Goal: Browse casually

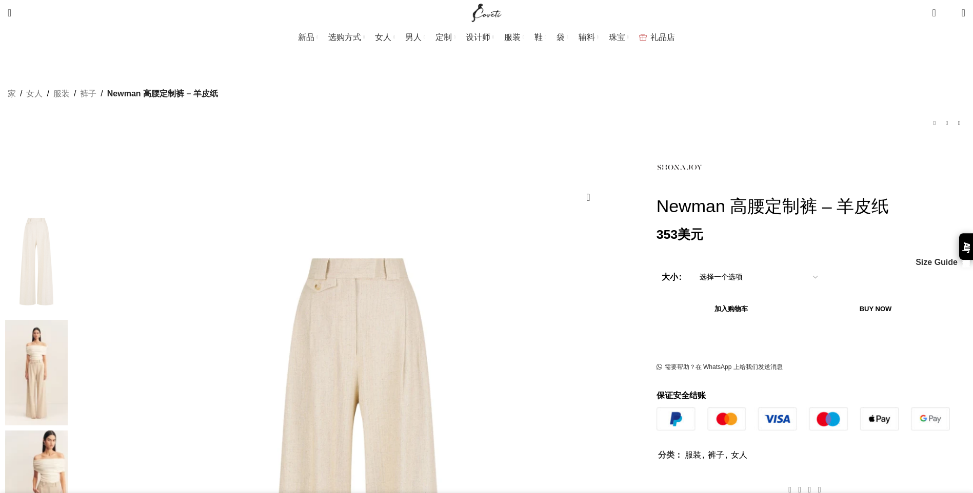
click at [68, 320] on img at bounding box center [36, 373] width 63 height 106
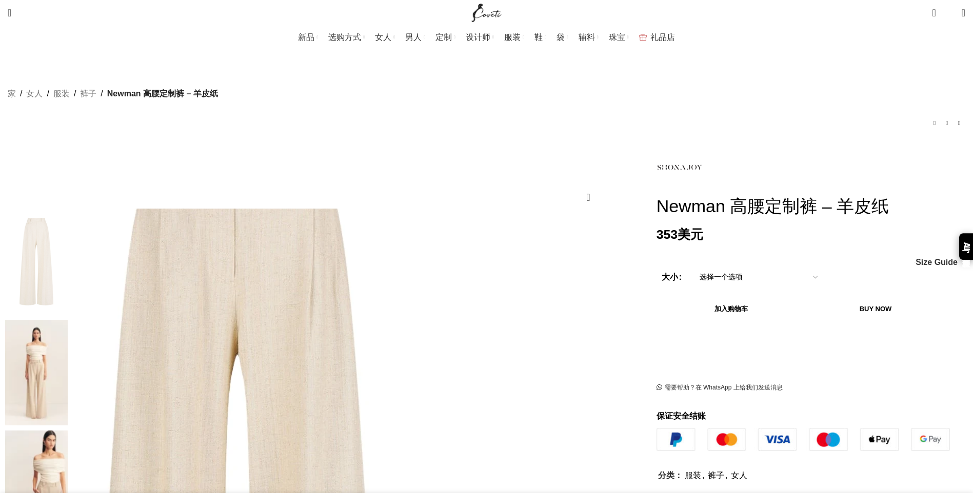
click at [423, 294] on img at bounding box center [238, 501] width 616 height 923
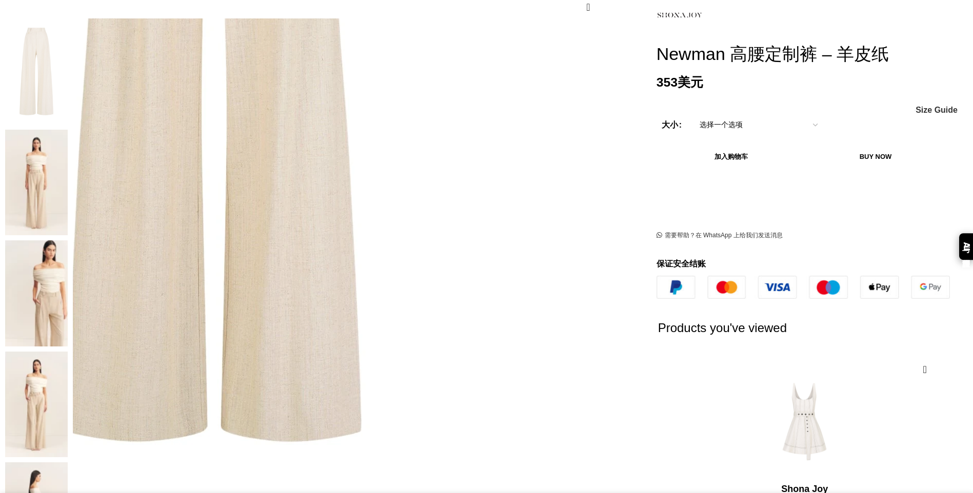
scroll to position [256, 0]
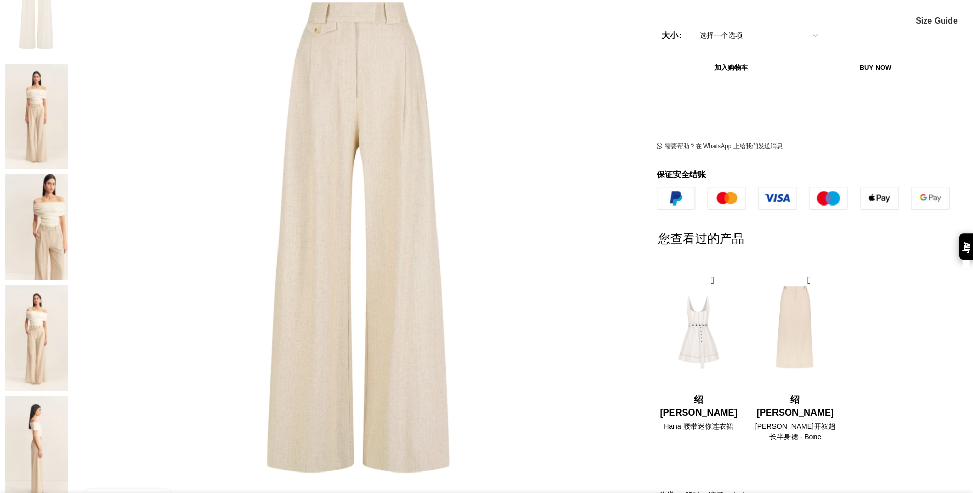
click at [174, 489] on link "Click to enlarge" at bounding box center [128, 502] width 94 height 26
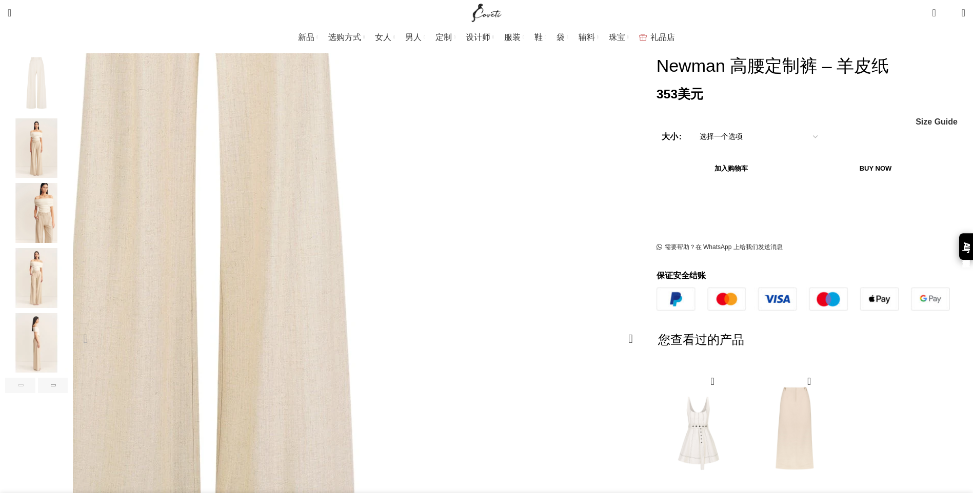
scroll to position [154, 0]
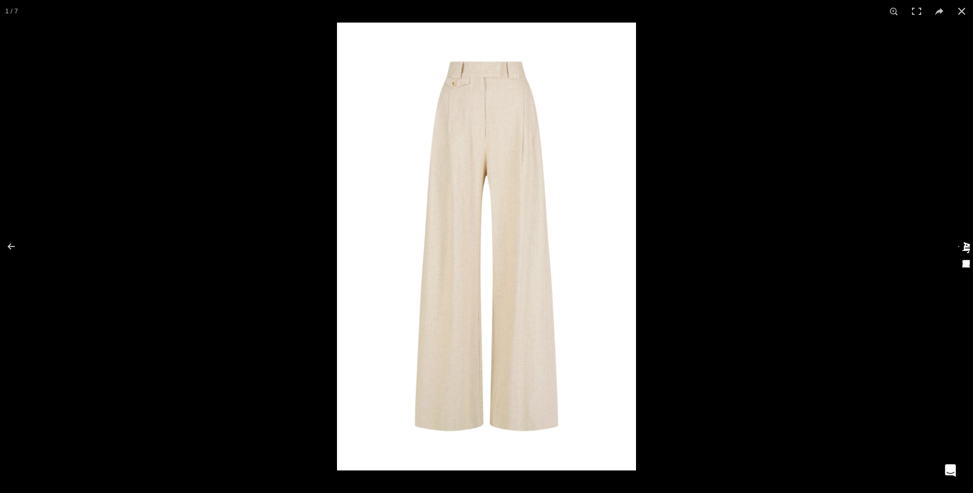
scroll to position [0, 108]
click at [908, 386] on div at bounding box center [823, 269] width 973 height 493
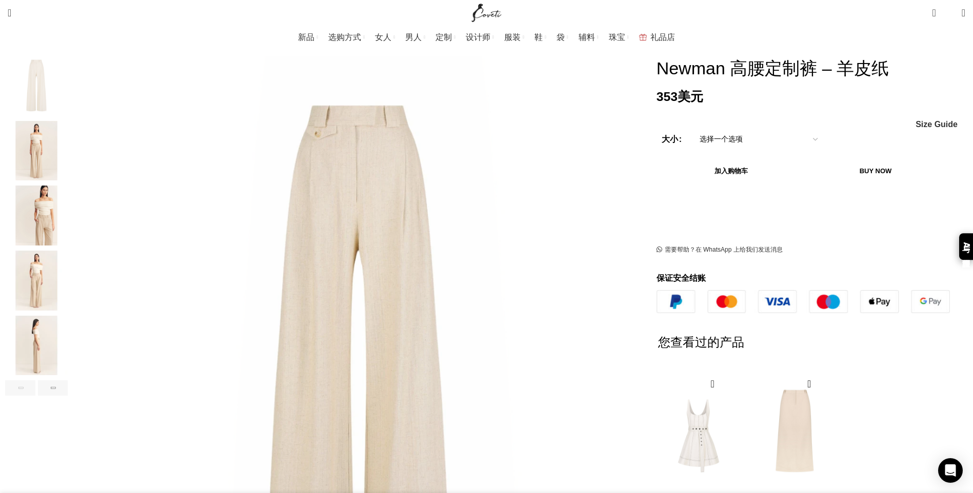
click at [68, 142] on img "2 / 7" at bounding box center [36, 151] width 63 height 60
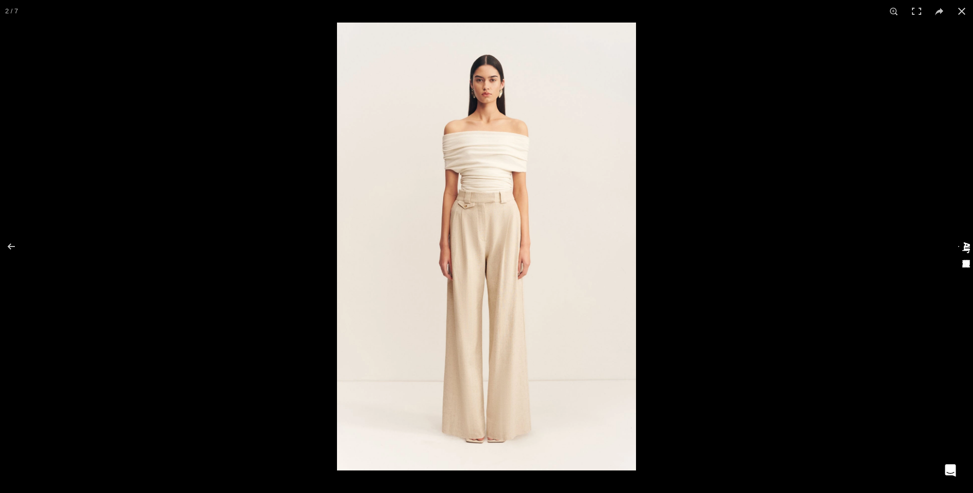
scroll to position [0, 216]
click at [13, 244] on button at bounding box center [18, 246] width 36 height 51
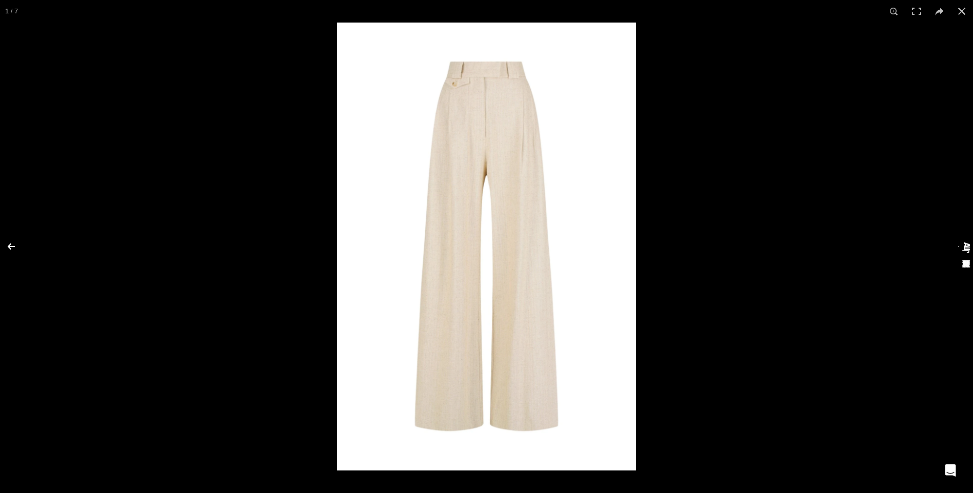
click at [13, 244] on button at bounding box center [18, 246] width 36 height 51
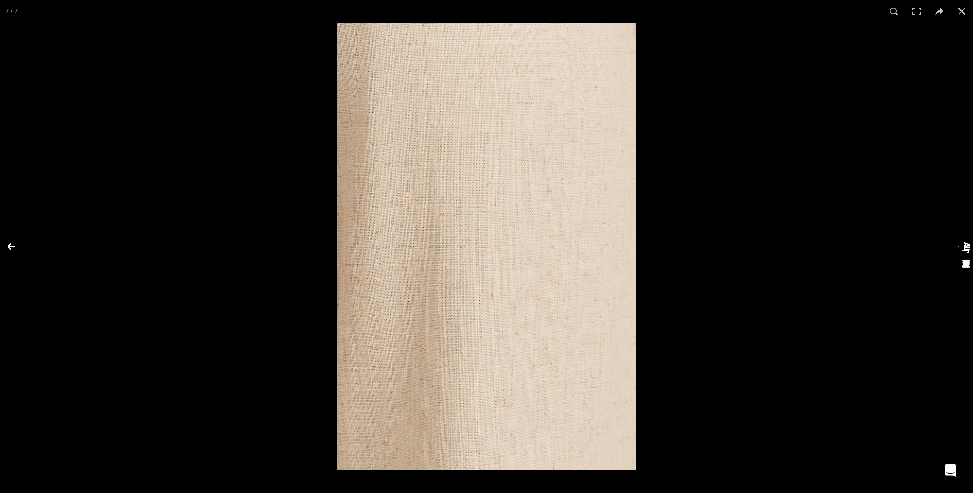
click at [12, 245] on button at bounding box center [18, 246] width 36 height 51
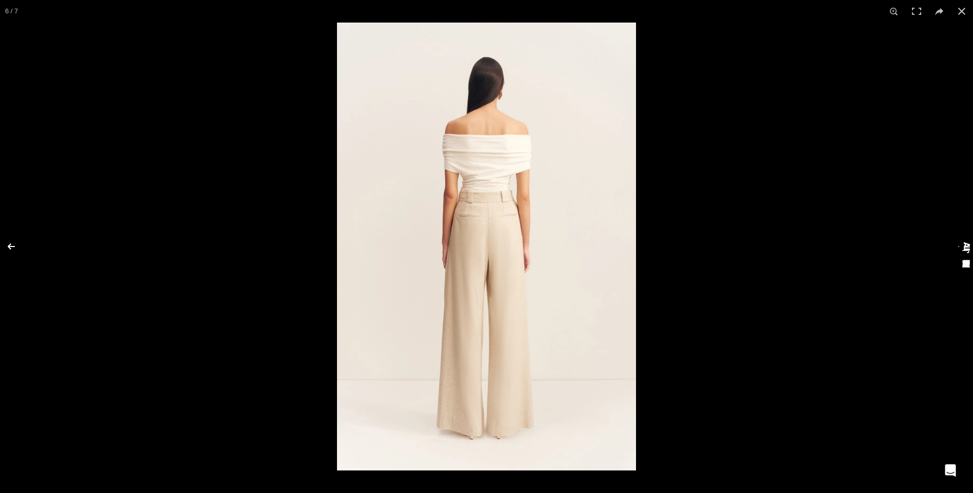
click at [6, 246] on button at bounding box center [18, 246] width 36 height 51
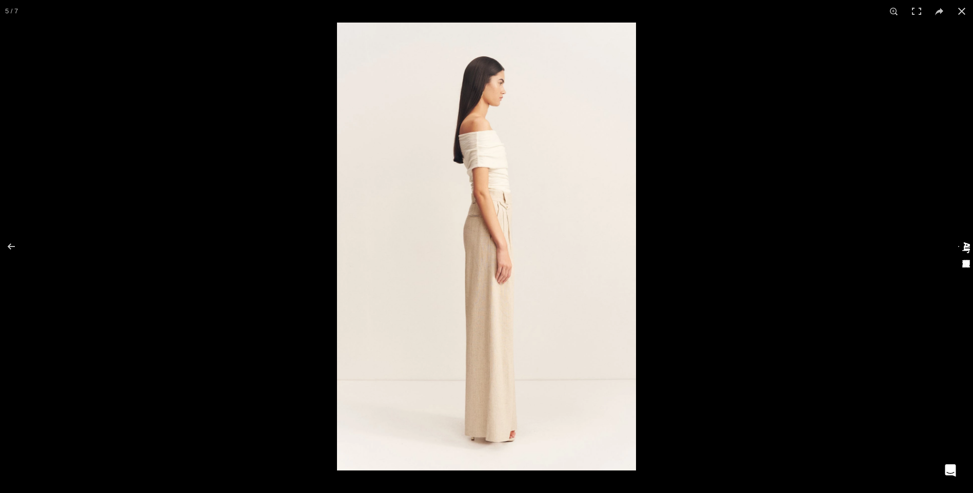
scroll to position [0, 324]
click at [11, 245] on button at bounding box center [18, 246] width 36 height 51
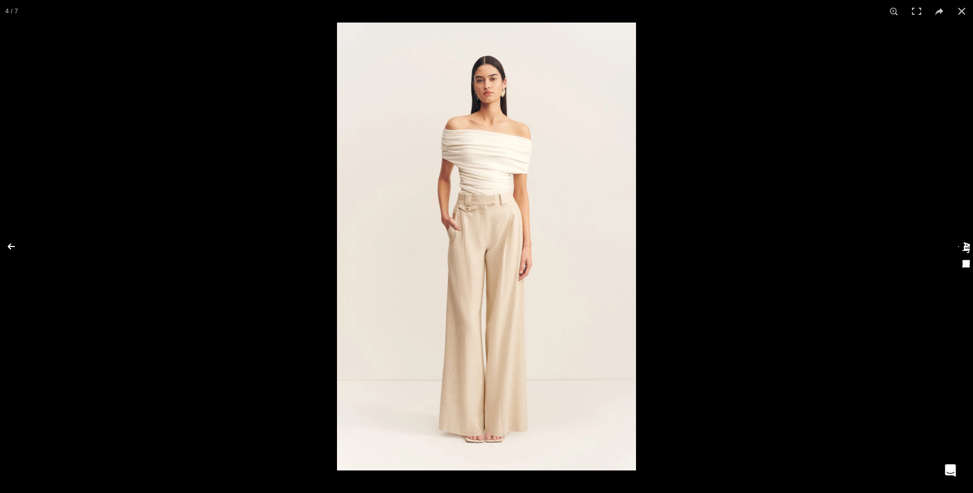
click at [12, 242] on button at bounding box center [18, 246] width 36 height 51
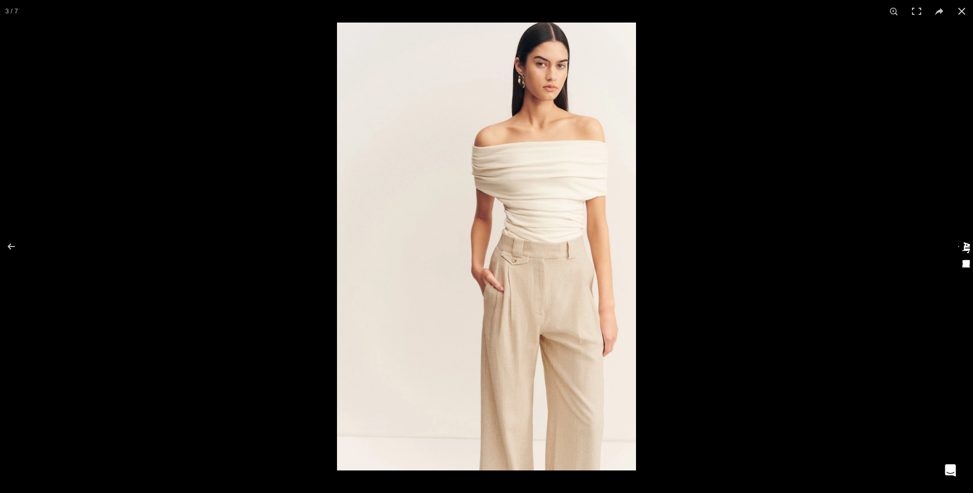
scroll to position [0, 432]
click at [12, 249] on button at bounding box center [18, 246] width 36 height 51
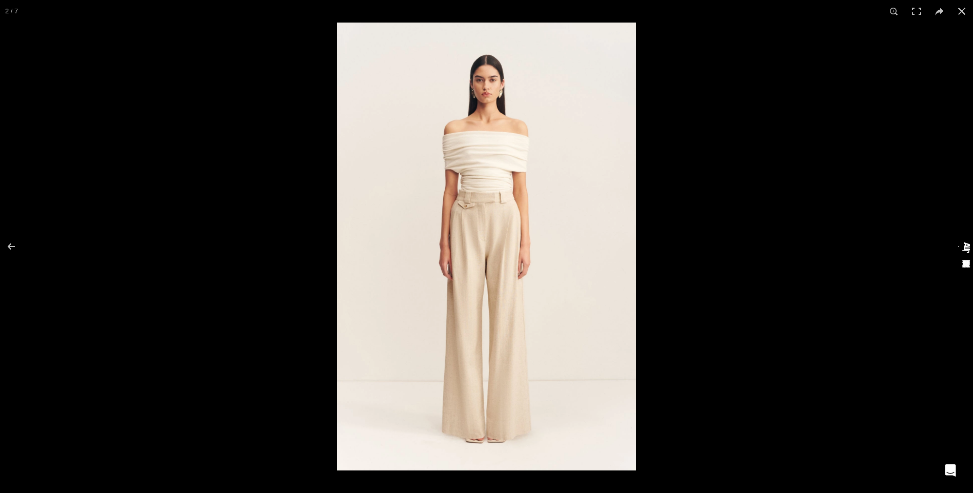
scroll to position [0, 648]
